Goal: Find contact information: Find work email

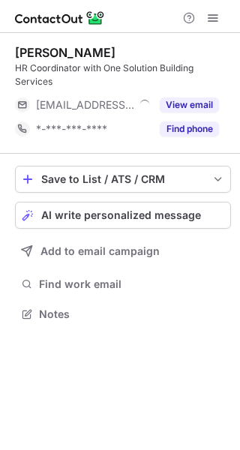
scroll to position [304, 240]
click at [210, 20] on span at bounding box center [213, 18] width 12 height 12
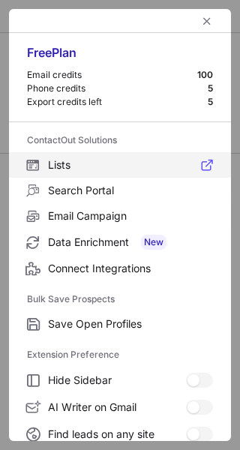
click at [180, 154] on label "Lists" at bounding box center [120, 164] width 222 height 25
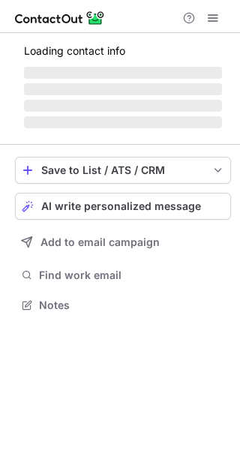
scroll to position [295, 240]
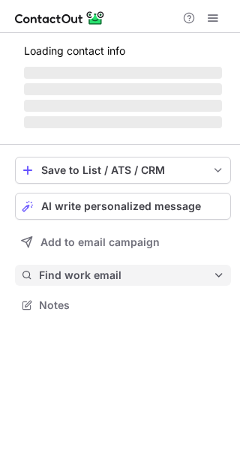
click at [218, 285] on button "Find work email" at bounding box center [123, 275] width 216 height 21
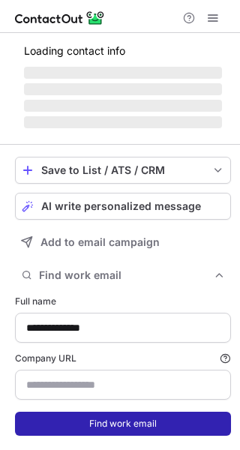
click at [205, 431] on button "Find work email" at bounding box center [123, 424] width 216 height 24
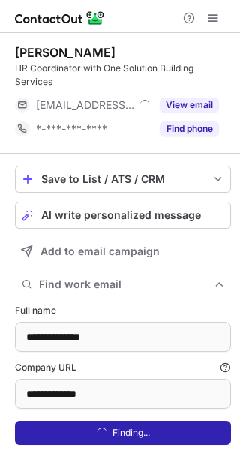
type input "**********"
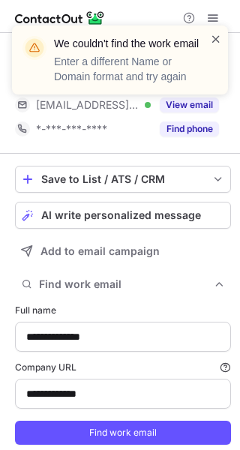
click at [215, 34] on span at bounding box center [216, 38] width 12 height 15
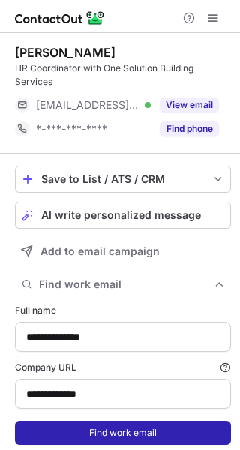
click at [156, 435] on button "Find work email" at bounding box center [123, 433] width 216 height 24
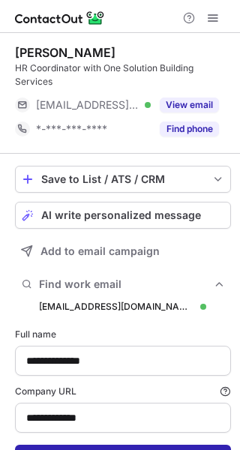
scroll to position [486, 229]
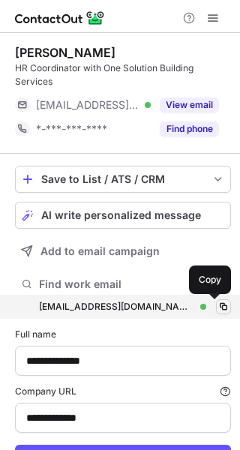
click at [216, 300] on button at bounding box center [223, 306] width 15 height 15
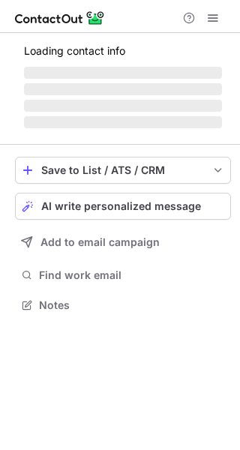
scroll to position [295, 240]
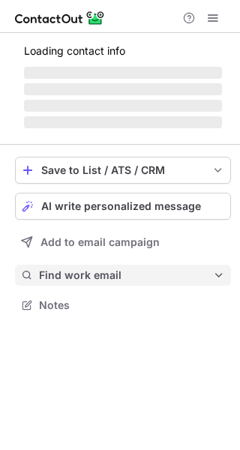
click at [220, 271] on span at bounding box center [219, 275] width 12 height 12
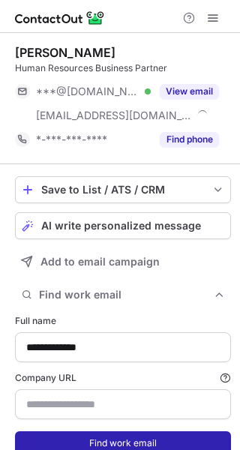
scroll to position [473, 229]
type input "**********"
click at [189, 433] on button "Find work email" at bounding box center [123, 443] width 216 height 24
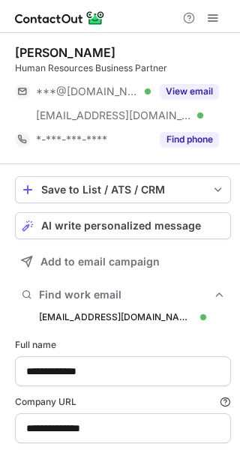
scroll to position [497, 229]
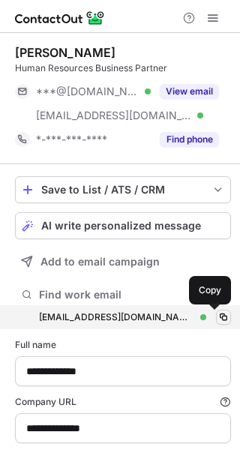
click at [217, 313] on span at bounding box center [223, 317] width 12 height 12
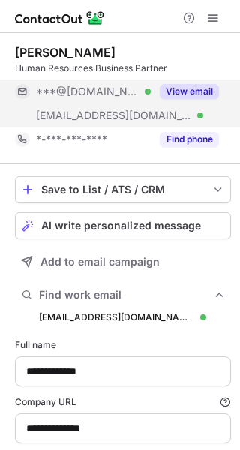
click at [181, 80] on div "View email" at bounding box center [185, 91] width 68 height 24
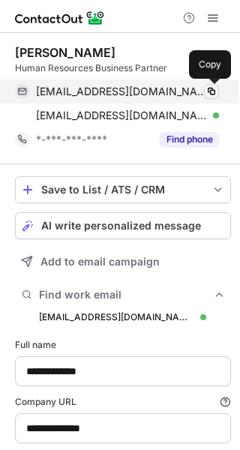
click at [212, 88] on span at bounding box center [211, 91] width 12 height 12
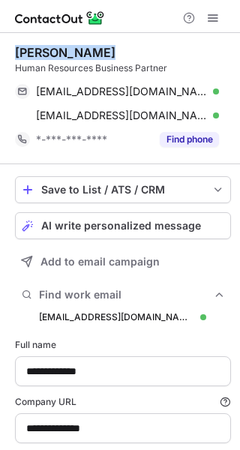
drag, startPoint x: 95, startPoint y: 52, endPoint x: 16, endPoint y: 49, distance: 78.8
click at [16, 49] on div "Jennifer Pham" at bounding box center [65, 52] width 100 height 15
copy div "Jennifer Pham"
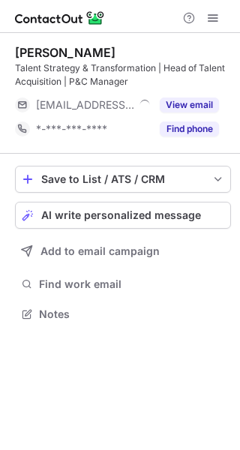
scroll to position [304, 240]
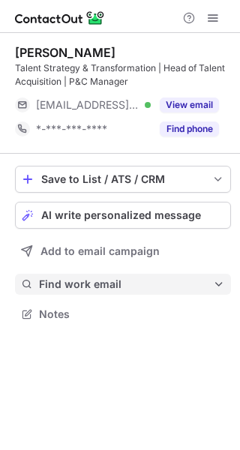
click at [196, 290] on span "Find work email" at bounding box center [126, 283] width 174 height 13
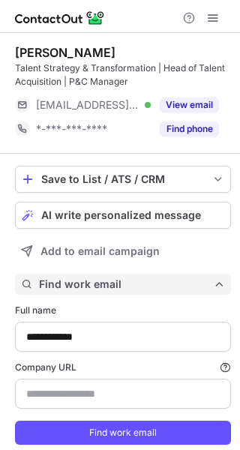
scroll to position [462, 229]
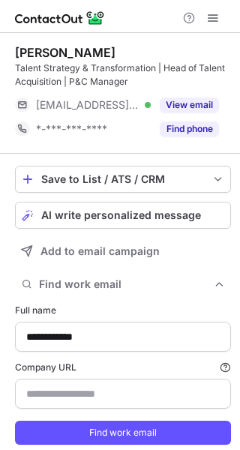
type input "**********"
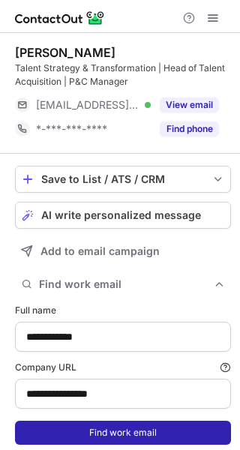
click at [172, 435] on button "Find work email" at bounding box center [123, 433] width 216 height 24
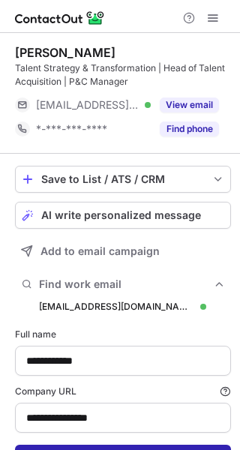
scroll to position [486, 229]
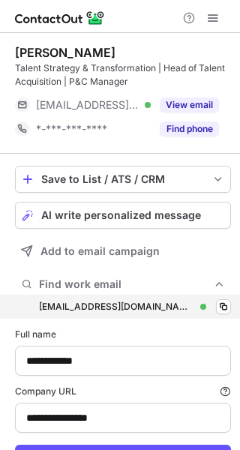
click at [214, 298] on div "bharvey@wearepeak.com.au bharvey@wearepeak.com.au Verified Copy" at bounding box center [123, 307] width 216 height 24
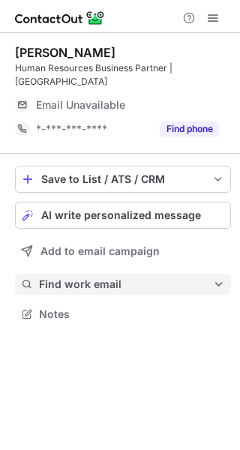
scroll to position [290, 240]
click at [217, 279] on button "Find work email" at bounding box center [123, 284] width 216 height 21
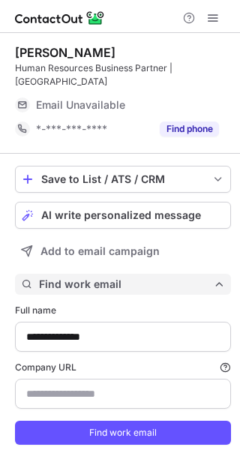
scroll to position [462, 229]
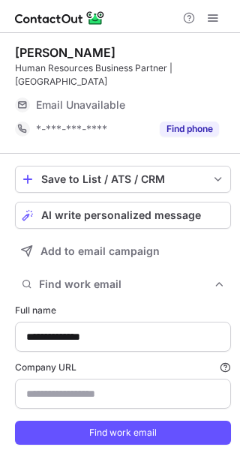
type input "**********"
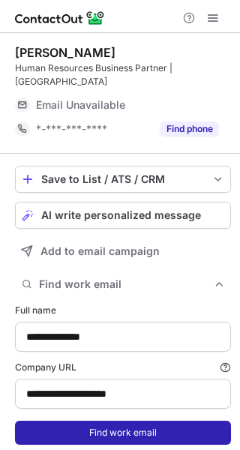
click at [190, 424] on button "Find work email" at bounding box center [123, 433] width 216 height 24
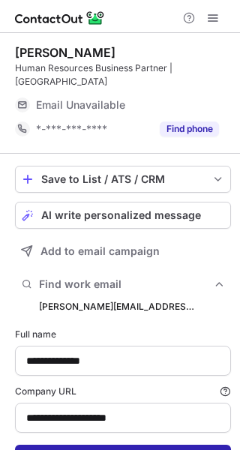
scroll to position [486, 229]
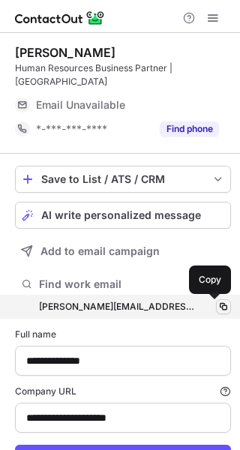
click at [217, 307] on span at bounding box center [223, 307] width 12 height 12
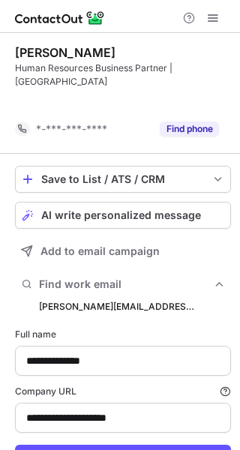
scroll to position [462, 229]
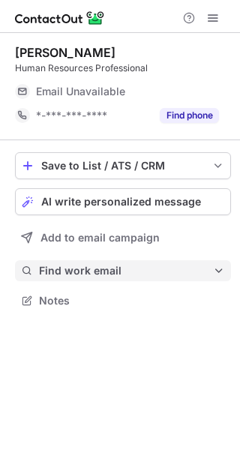
scroll to position [290, 240]
click at [188, 266] on span "Find work email" at bounding box center [126, 270] width 174 height 13
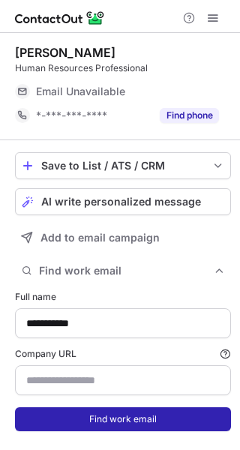
click at [172, 412] on button "Find work email" at bounding box center [123, 419] width 216 height 24
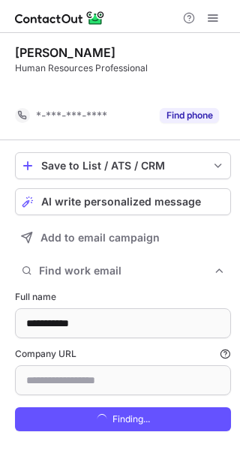
scroll to position [425, 229]
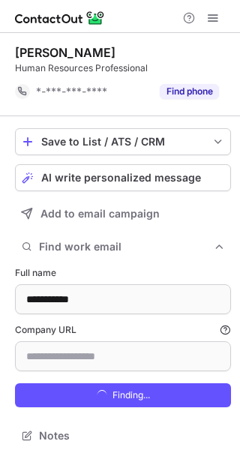
type input "**********"
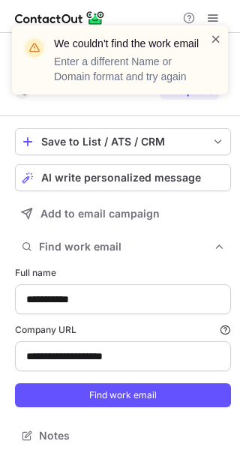
click at [214, 36] on span at bounding box center [216, 38] width 12 height 15
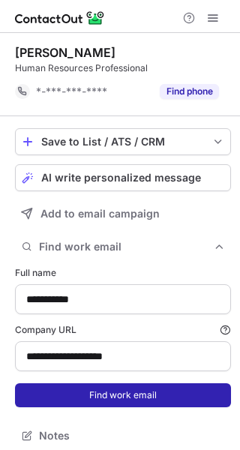
click at [186, 393] on button "Find work email" at bounding box center [123, 395] width 216 height 24
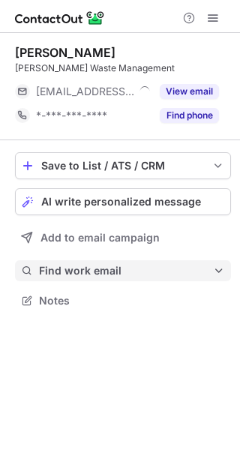
scroll to position [290, 240]
click at [193, 271] on span "Find work email" at bounding box center [126, 270] width 174 height 13
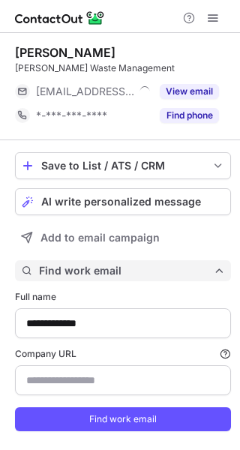
scroll to position [449, 229]
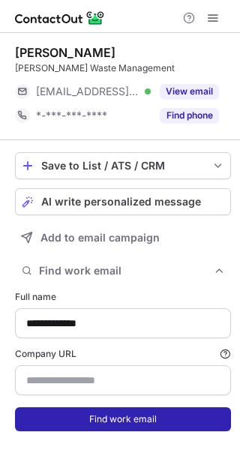
type input "**********"
click at [174, 419] on button "Find work email" at bounding box center [123, 419] width 216 height 24
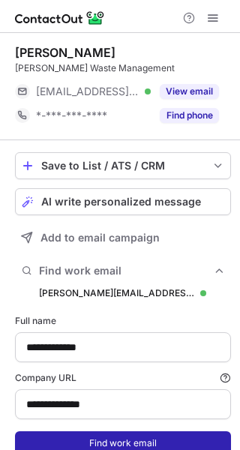
scroll to position [473, 229]
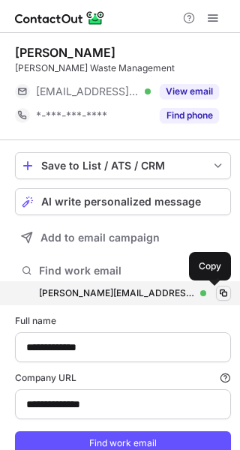
click at [217, 292] on span at bounding box center [223, 293] width 12 height 12
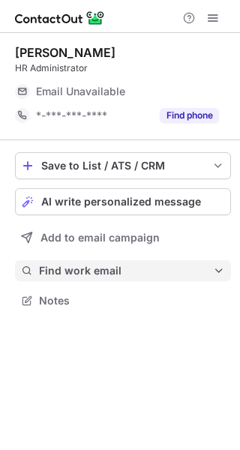
scroll to position [290, 240]
click at [169, 270] on span "Find work email" at bounding box center [126, 270] width 174 height 13
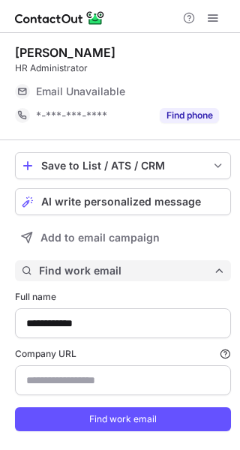
scroll to position [449, 229]
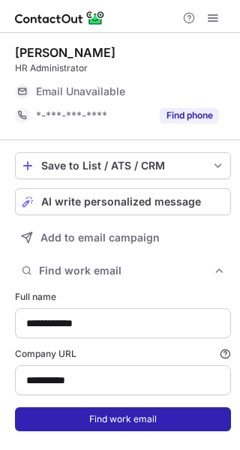
type input "**********"
click at [175, 416] on button "Find work email" at bounding box center [123, 419] width 216 height 24
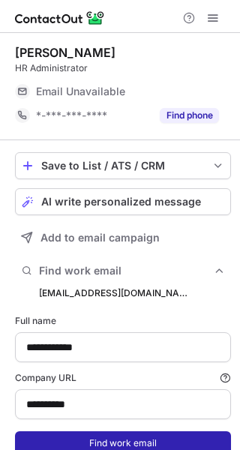
scroll to position [473, 229]
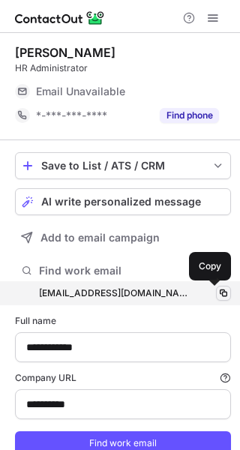
click at [217, 288] on span at bounding box center [223, 293] width 12 height 12
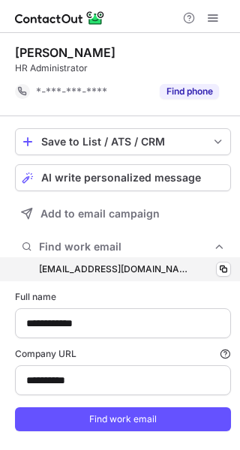
scroll to position [449, 229]
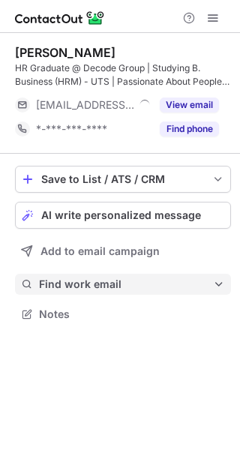
scroll to position [304, 240]
click at [178, 277] on button "Find work email" at bounding box center [123, 284] width 216 height 21
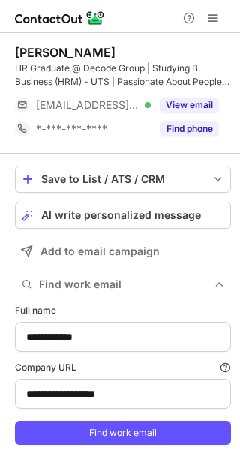
scroll to position [462, 229]
type input "**********"
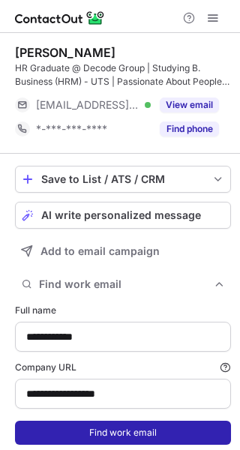
click at [199, 438] on button "Find work email" at bounding box center [123, 433] width 216 height 24
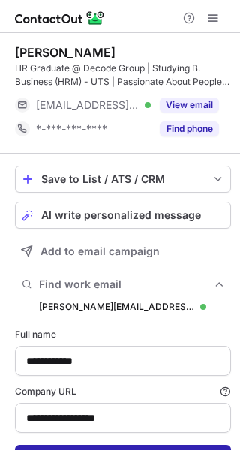
scroll to position [486, 229]
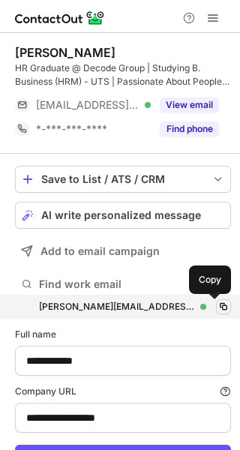
click at [217, 301] on span at bounding box center [223, 307] width 12 height 12
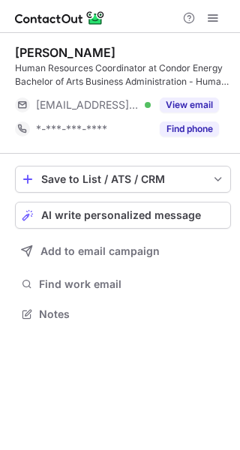
scroll to position [304, 240]
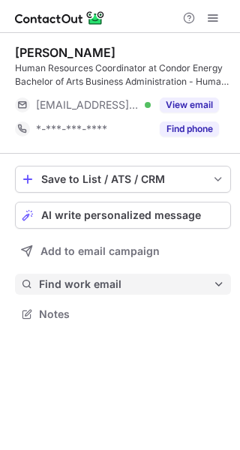
click at [197, 274] on button "Find work email" at bounding box center [123, 284] width 216 height 21
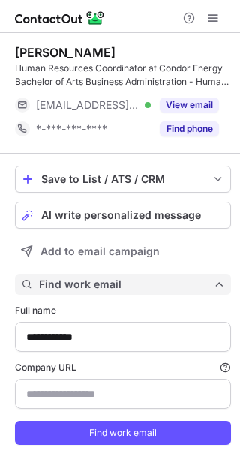
scroll to position [462, 229]
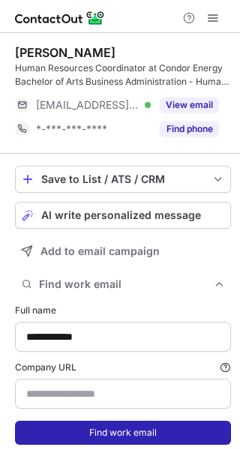
click at [202, 436] on button "Find work email" at bounding box center [123, 433] width 216 height 24
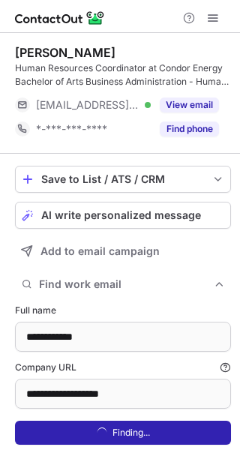
type input "**********"
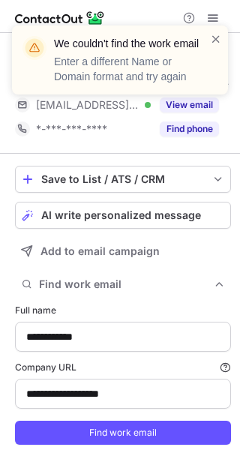
click at [214, 31] on div "We couldn't find the work email Enter a different Name or Domain format and try…" at bounding box center [120, 59] width 216 height 69
click at [217, 36] on span at bounding box center [216, 38] width 12 height 15
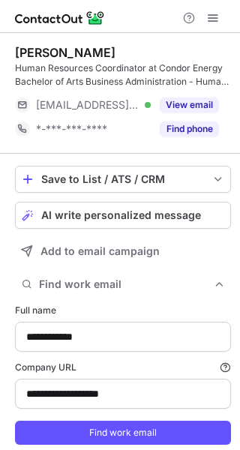
click at [197, 106] on button "View email" at bounding box center [189, 104] width 59 height 15
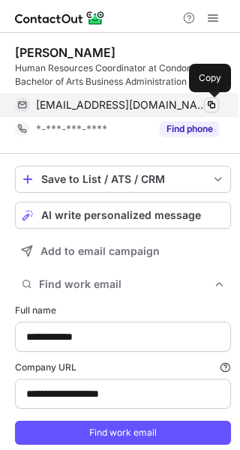
click at [208, 102] on span at bounding box center [211, 105] width 12 height 12
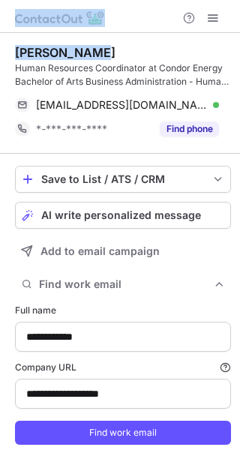
drag, startPoint x: 96, startPoint y: 48, endPoint x: 11, endPoint y: 10, distance: 92.9
click at [11, 10] on div "**********" at bounding box center [120, 225] width 240 height 450
click at [63, 32] on div at bounding box center [120, 16] width 240 height 33
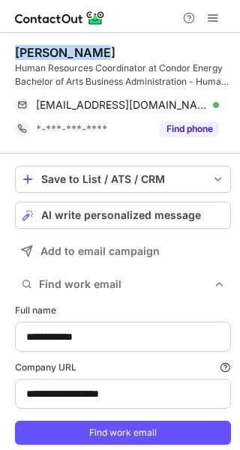
drag, startPoint x: 91, startPoint y: 50, endPoint x: 17, endPoint y: 40, distance: 74.9
click at [17, 40] on div "Luisa Mapley Human Resources Coordinator at Condor Energy Bachelor of Arts Busi…" at bounding box center [123, 93] width 216 height 121
copy div "Luisa Mapley"
